Goal: Find specific page/section: Find specific page/section

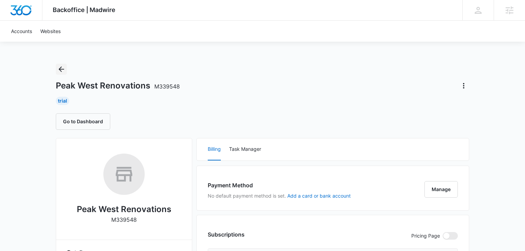
click at [63, 68] on icon "Back" at bounding box center [61, 69] width 8 height 8
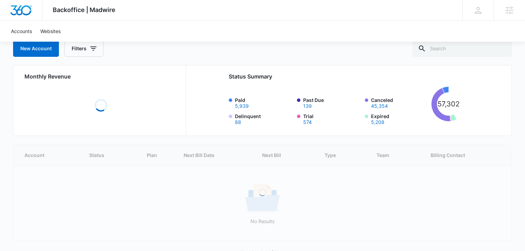
scroll to position [64, 0]
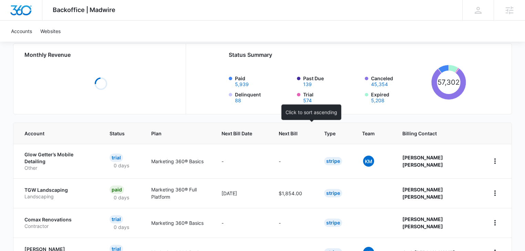
click at [298, 136] on span "Next Bill" at bounding box center [288, 133] width 19 height 7
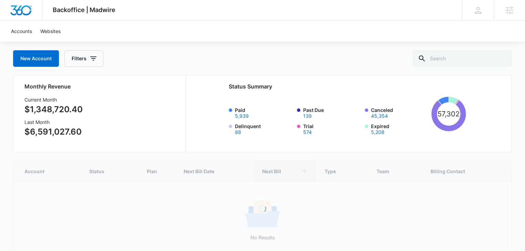
scroll to position [70, 0]
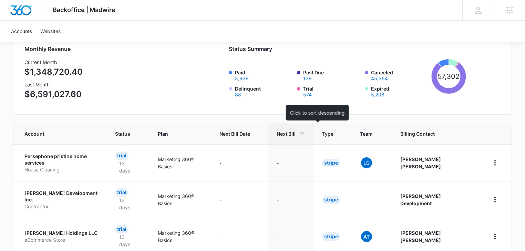
click at [296, 134] on span "Next Bill" at bounding box center [286, 133] width 19 height 7
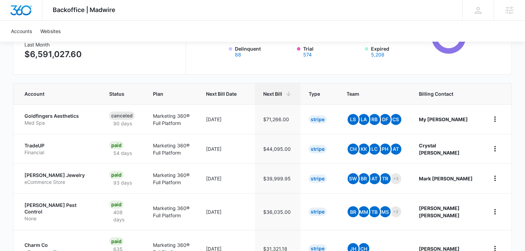
scroll to position [37, 0]
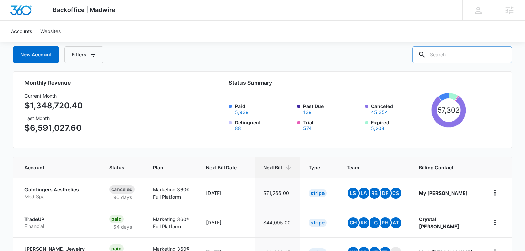
click at [450, 58] on input "text" at bounding box center [462, 55] width 100 height 17
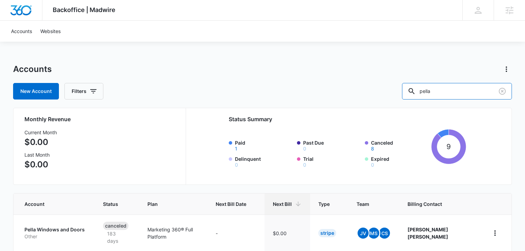
drag, startPoint x: 471, startPoint y: 93, endPoint x: 387, endPoint y: 96, distance: 84.5
click at [388, 96] on div "New Account Filters pella" at bounding box center [262, 91] width 499 height 17
type input "window"
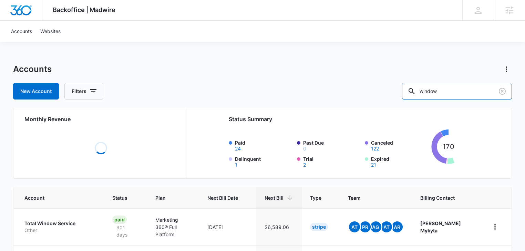
scroll to position [73, 0]
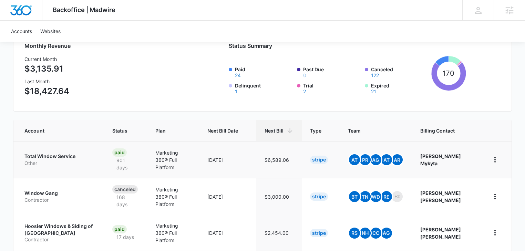
click at [54, 158] on p "Total Window Service" at bounding box center [59, 156] width 71 height 7
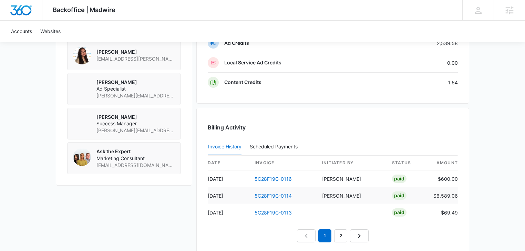
scroll to position [588, 0]
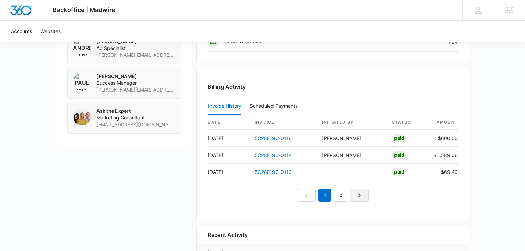
click at [358, 196] on icon "Next Page" at bounding box center [359, 195] width 8 height 8
click at [361, 192] on link "Next Page" at bounding box center [367, 195] width 19 height 13
click at [308, 197] on link "1" at bounding box center [309, 195] width 13 height 13
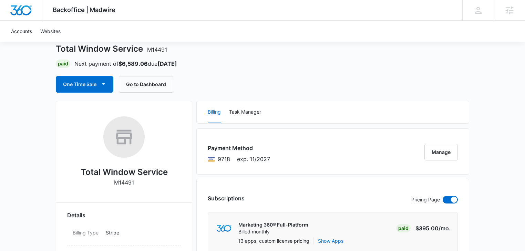
scroll to position [0, 0]
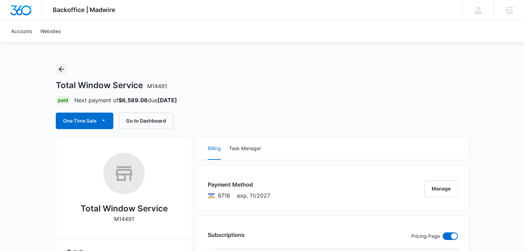
click at [61, 70] on icon "Back" at bounding box center [61, 69] width 8 height 8
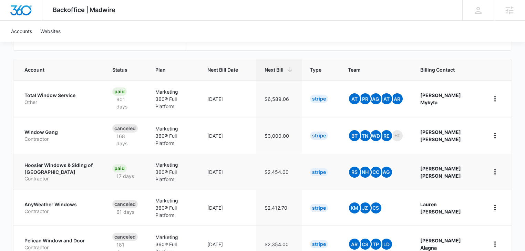
scroll to position [147, 0]
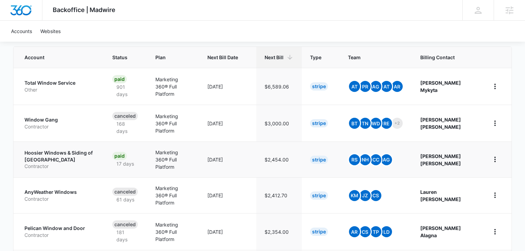
click at [43, 157] on p "Hoosier Windows & Siding of Indianapolis" at bounding box center [59, 156] width 71 height 13
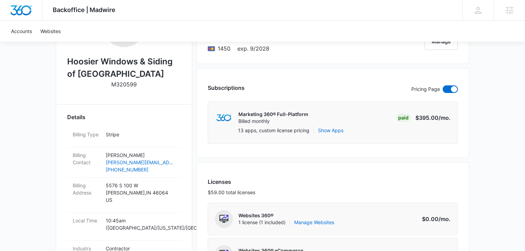
scroll to position [73, 0]
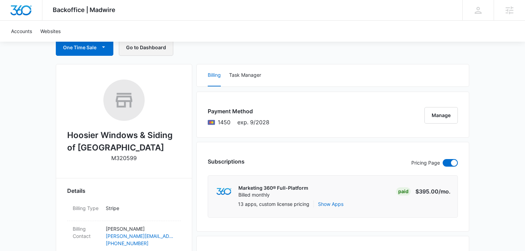
click at [142, 49] on button "Go to Dashboard" at bounding box center [146, 47] width 54 height 17
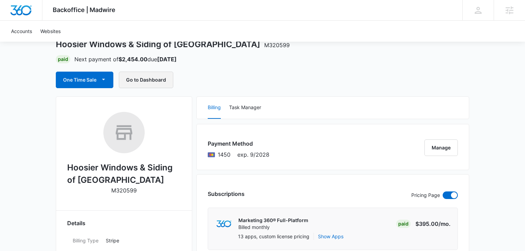
scroll to position [0, 0]
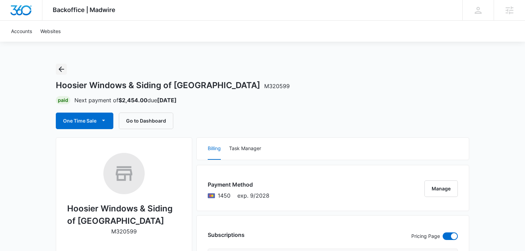
click at [63, 69] on icon "Back" at bounding box center [62, 70] width 6 height 6
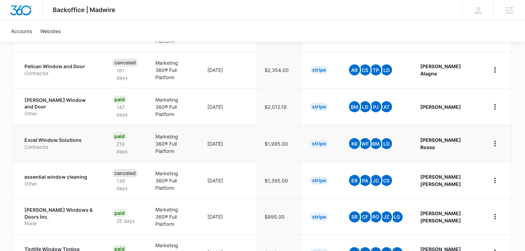
scroll to position [272, 0]
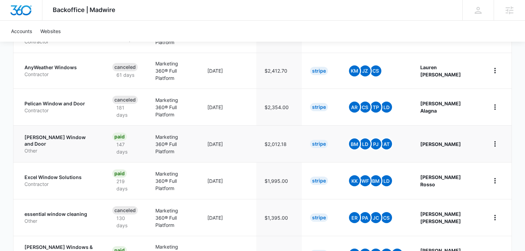
click at [55, 134] on p "[PERSON_NAME] Window and Door" at bounding box center [59, 140] width 71 height 13
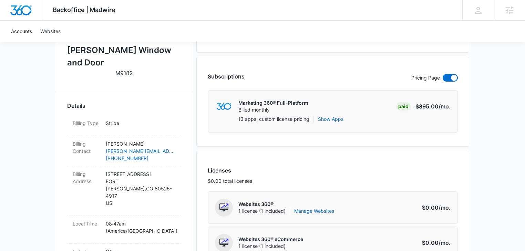
scroll to position [73, 0]
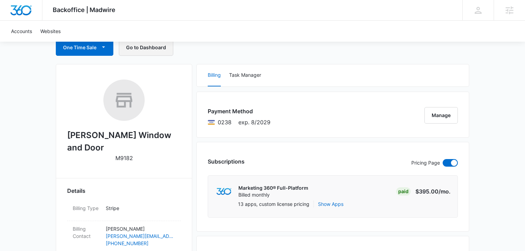
click at [149, 50] on button "Go to Dashboard" at bounding box center [146, 47] width 54 height 17
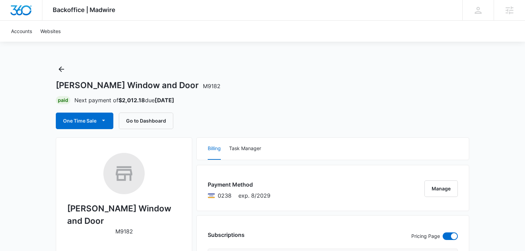
click at [70, 70] on div "Lomax Window and Door M9182 Paid Next payment of $2,012.18 due Oct 14 One Time …" at bounding box center [262, 96] width 413 height 65
click at [58, 68] on icon "Back" at bounding box center [61, 69] width 8 height 8
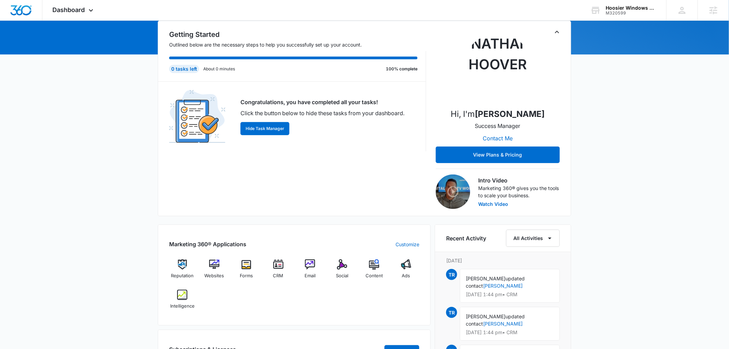
scroll to position [153, 0]
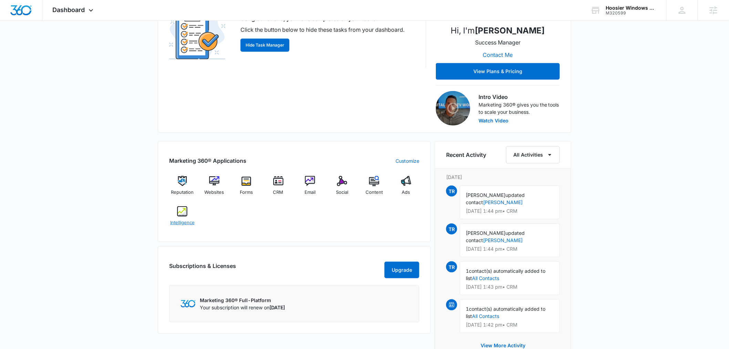
click at [182, 222] on span "Intelligence" at bounding box center [182, 222] width 24 height 7
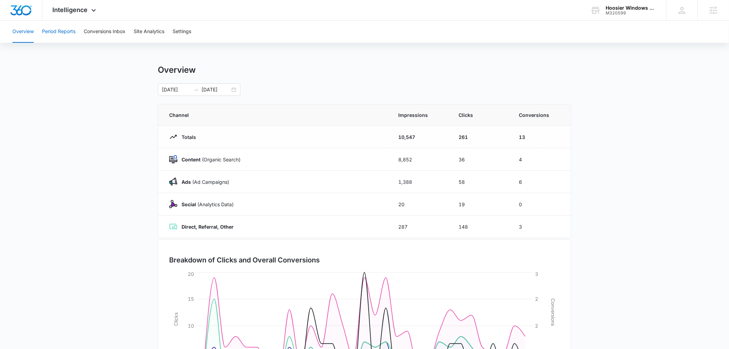
click at [68, 31] on button "Period Reports" at bounding box center [58, 32] width 33 height 22
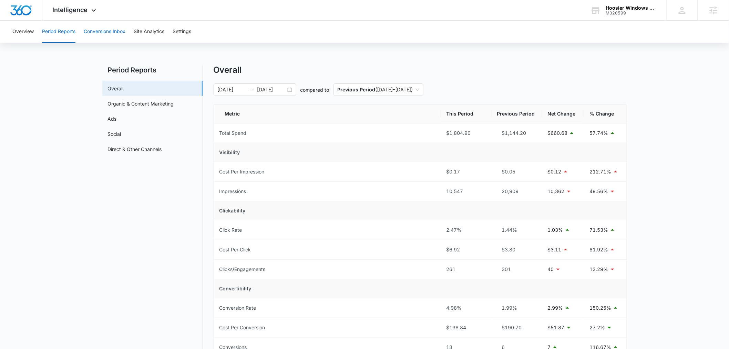
click at [109, 31] on button "Conversions Inbox" at bounding box center [105, 32] width 42 height 22
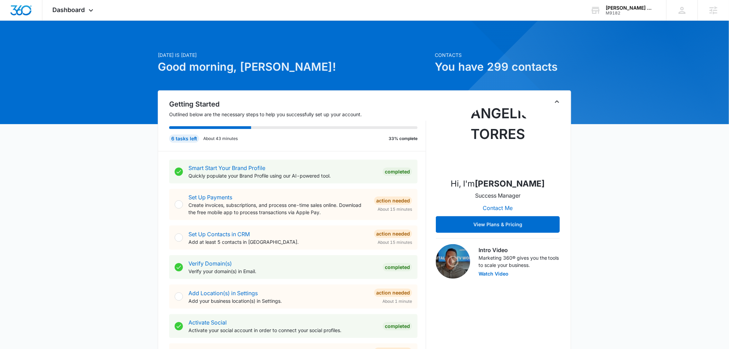
scroll to position [204, 0]
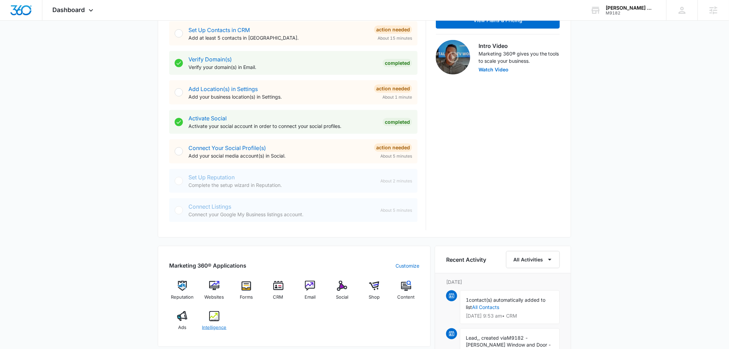
click at [214, 330] on span "Intelligence" at bounding box center [214, 327] width 24 height 7
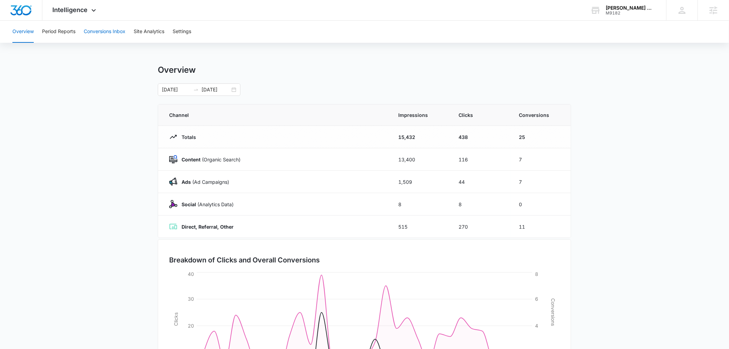
click at [101, 30] on button "Conversions Inbox" at bounding box center [105, 32] width 42 height 22
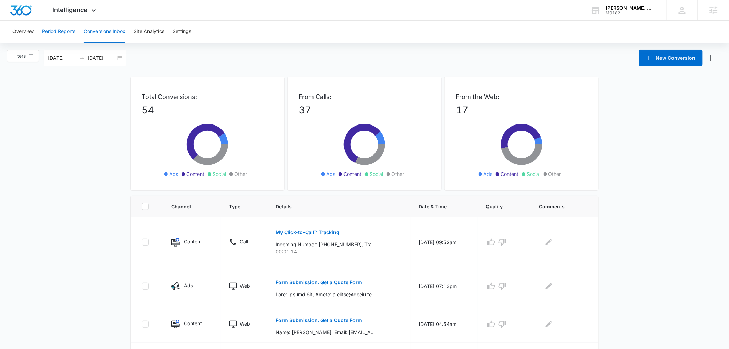
click at [61, 32] on button "Period Reports" at bounding box center [58, 32] width 33 height 22
